Goal: Task Accomplishment & Management: Use online tool/utility

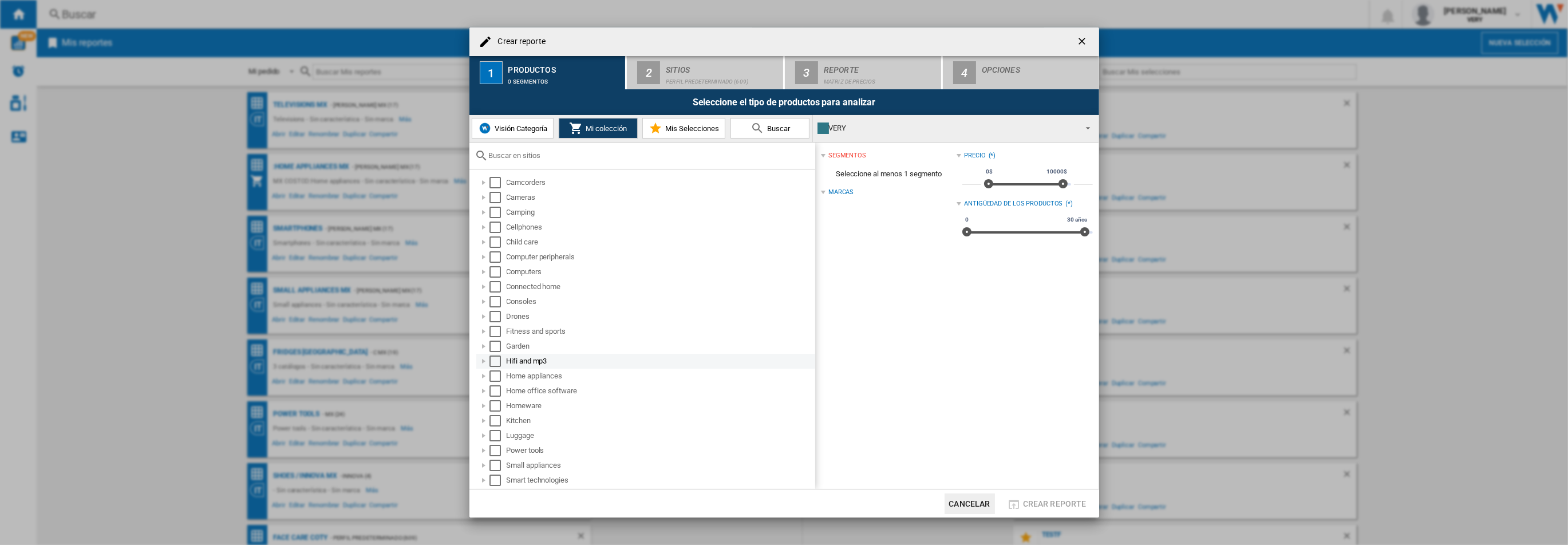
scroll to position [87, 0]
click at [496, 408] on div "Select" at bounding box center [495, 408] width 11 height 11
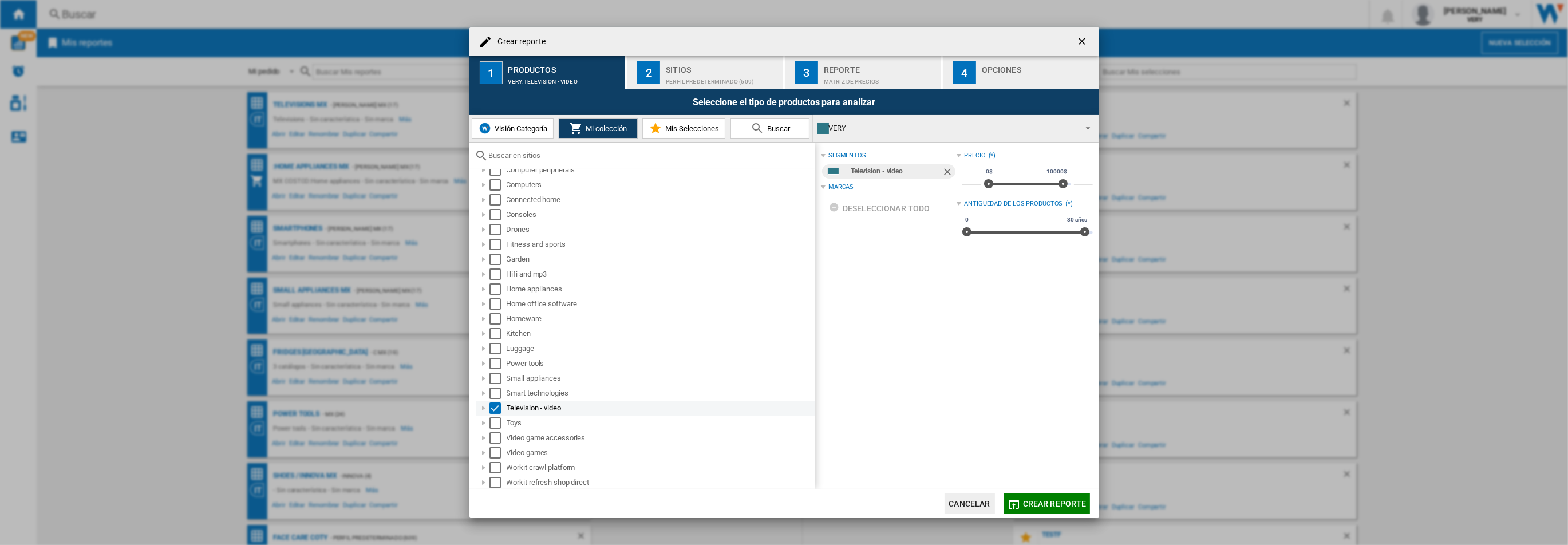
click at [486, 406] on div at bounding box center [484, 408] width 11 height 11
click at [692, 75] on div "Perfil predeterminado (609)" at bounding box center [722, 79] width 113 height 12
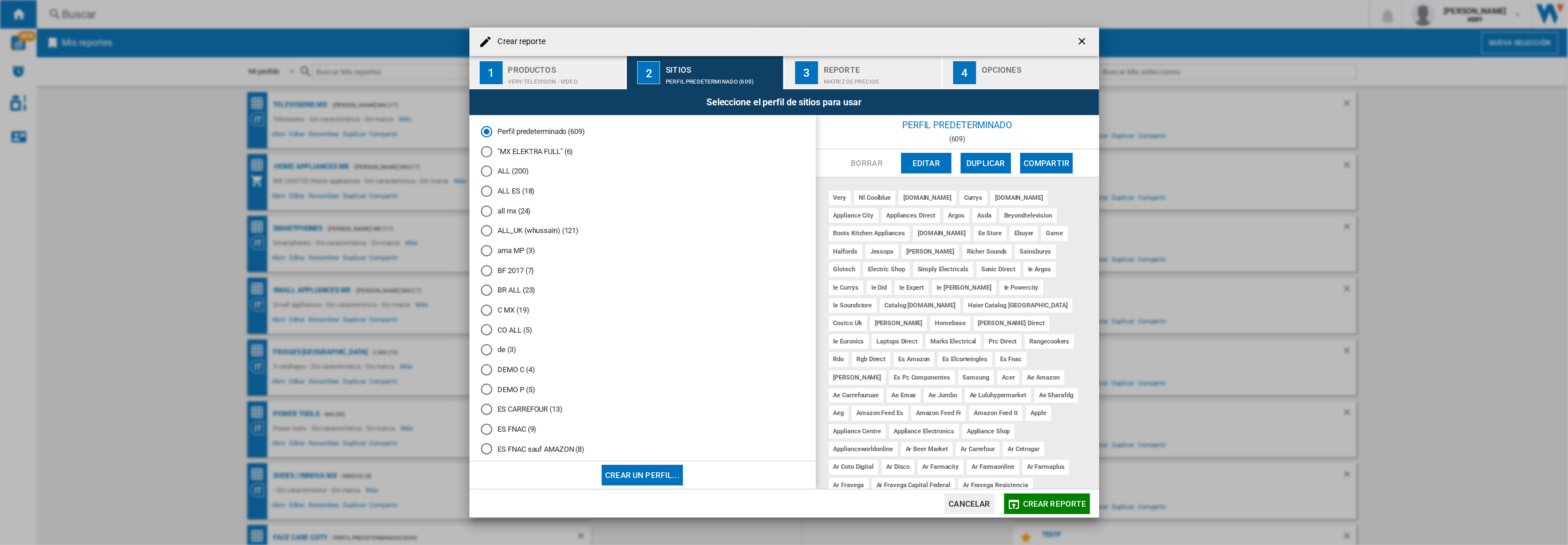
click at [512, 210] on md-radio-button "all mx (24)" at bounding box center [643, 210] width 323 height 11
click at [1045, 503] on span "Crear reporte" at bounding box center [1054, 504] width 63 height 9
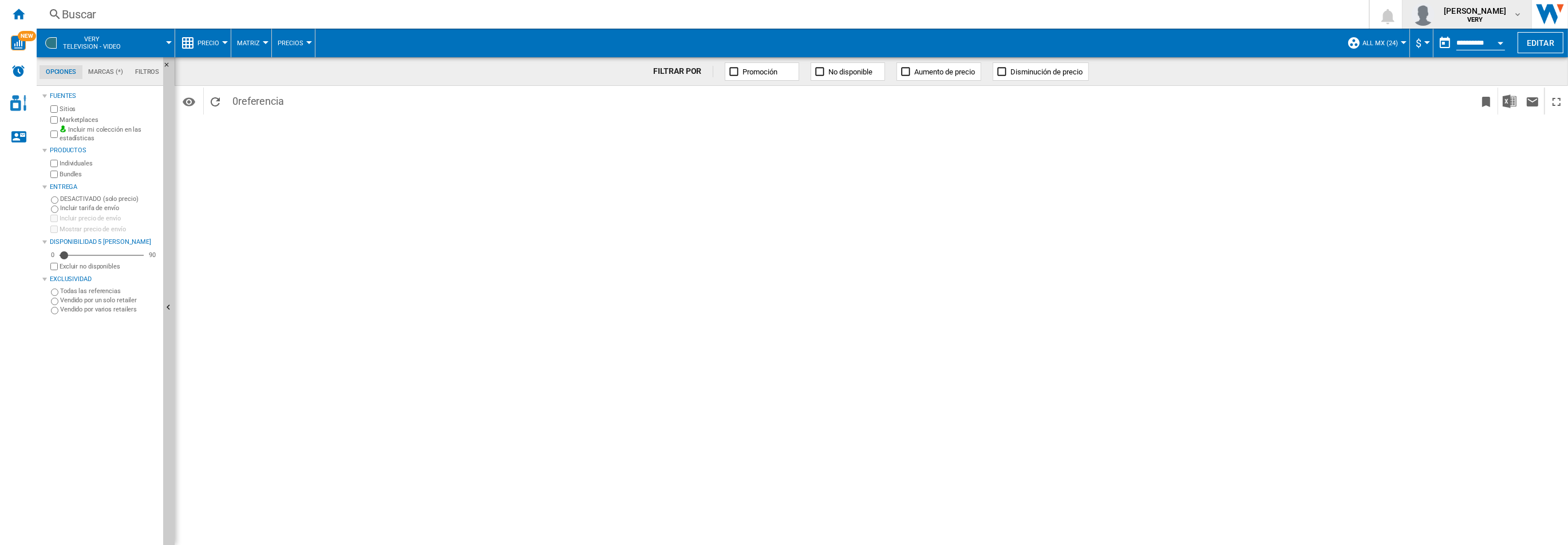
click at [1515, 15] on md-icon "button" at bounding box center [1518, 14] width 9 height 9
click at [1451, 97] on button "Cerrar sesión" at bounding box center [1445, 100] width 111 height 23
